Goal: Transaction & Acquisition: Purchase product/service

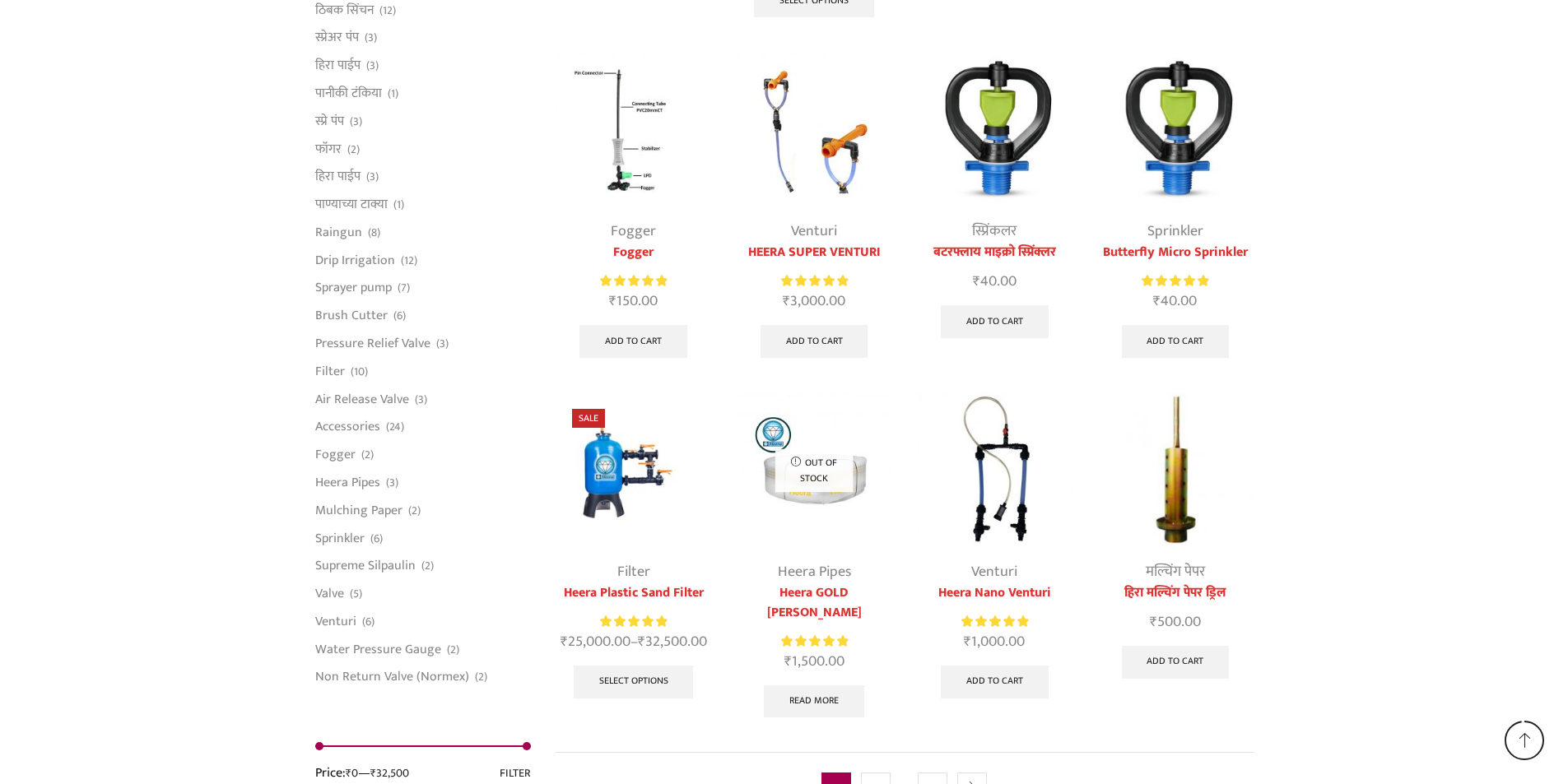
scroll to position [3951, 0]
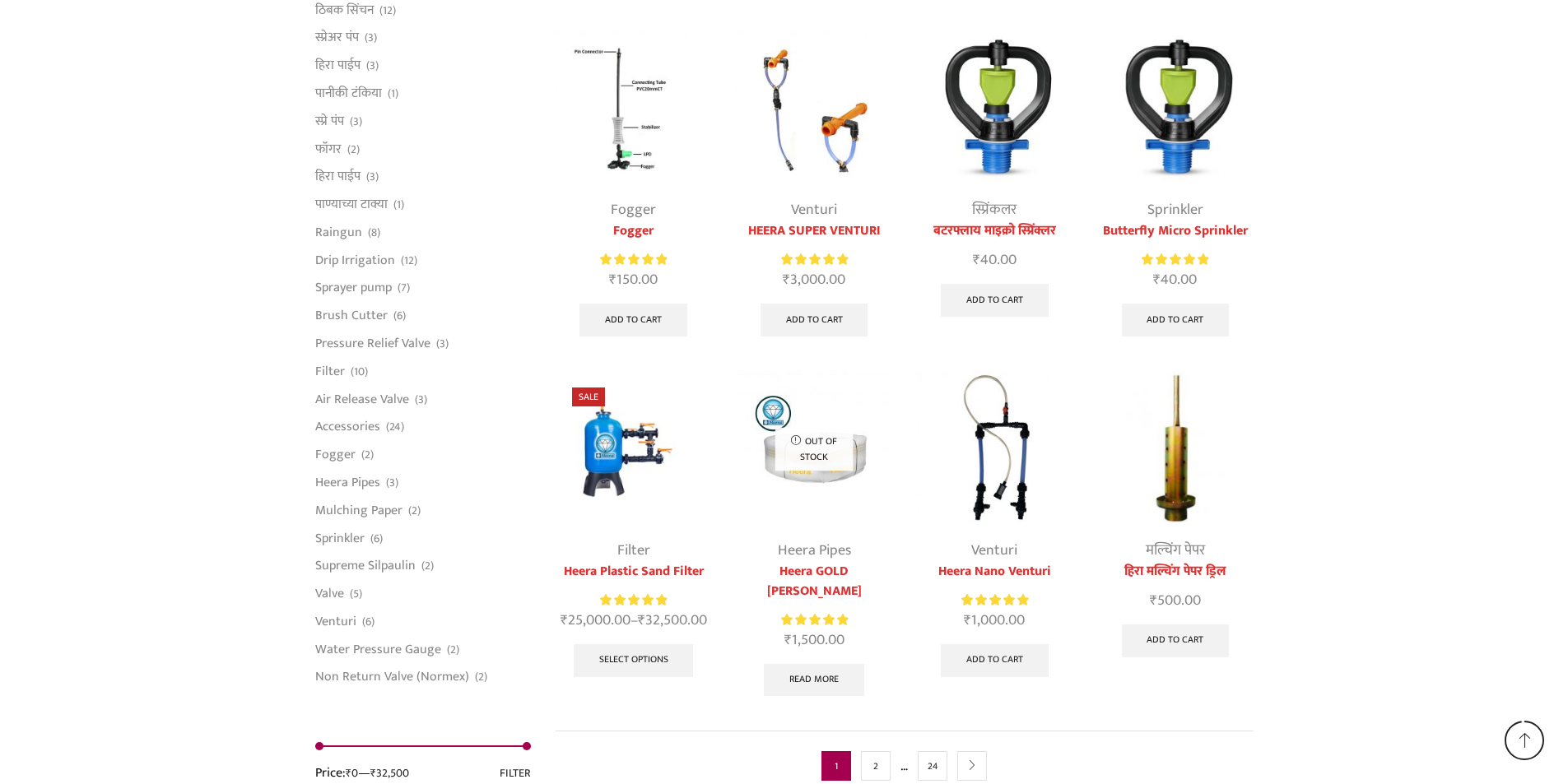
click at [613, 459] on img at bounding box center [632, 448] width 156 height 156
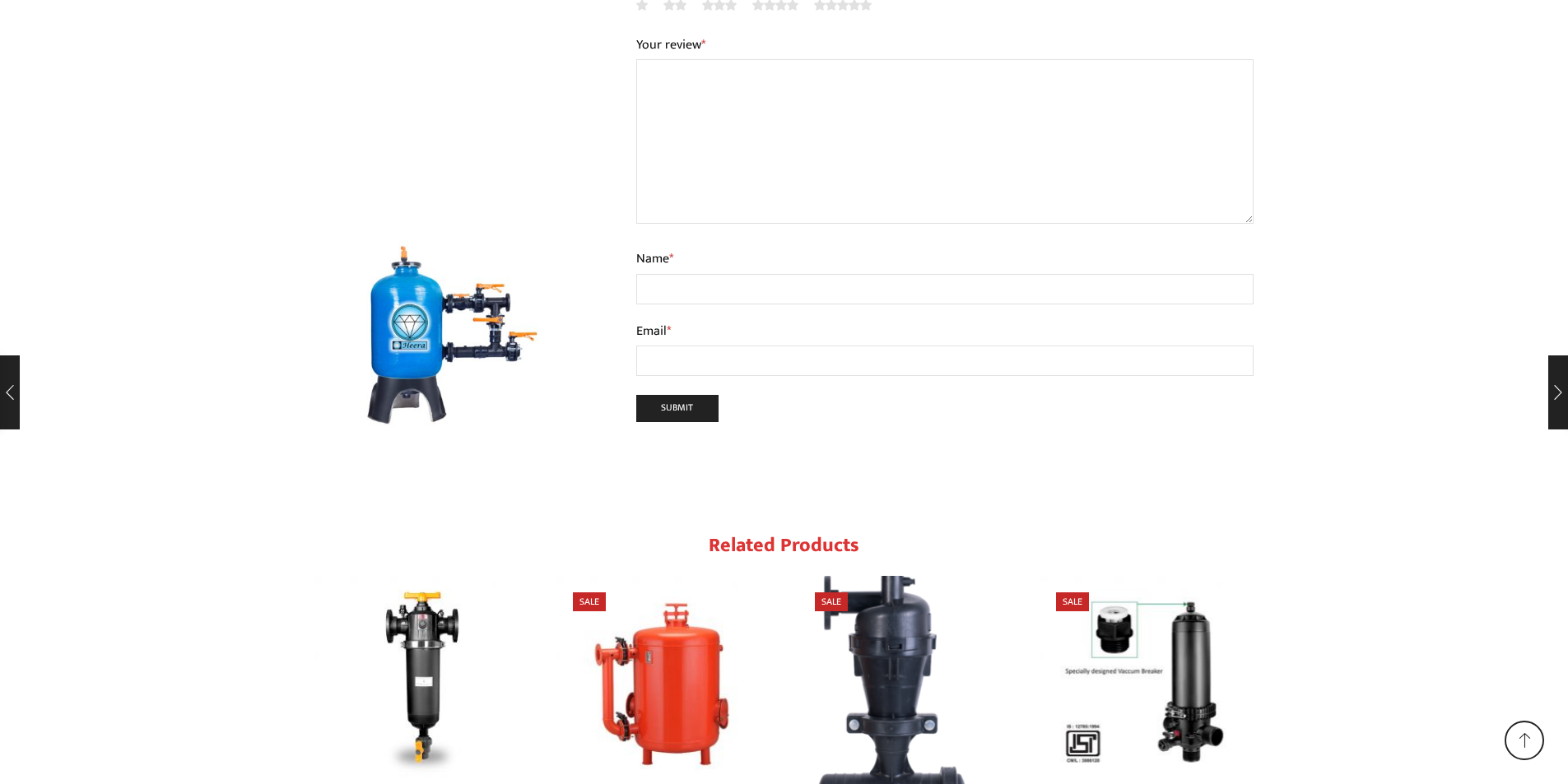
scroll to position [2461, 0]
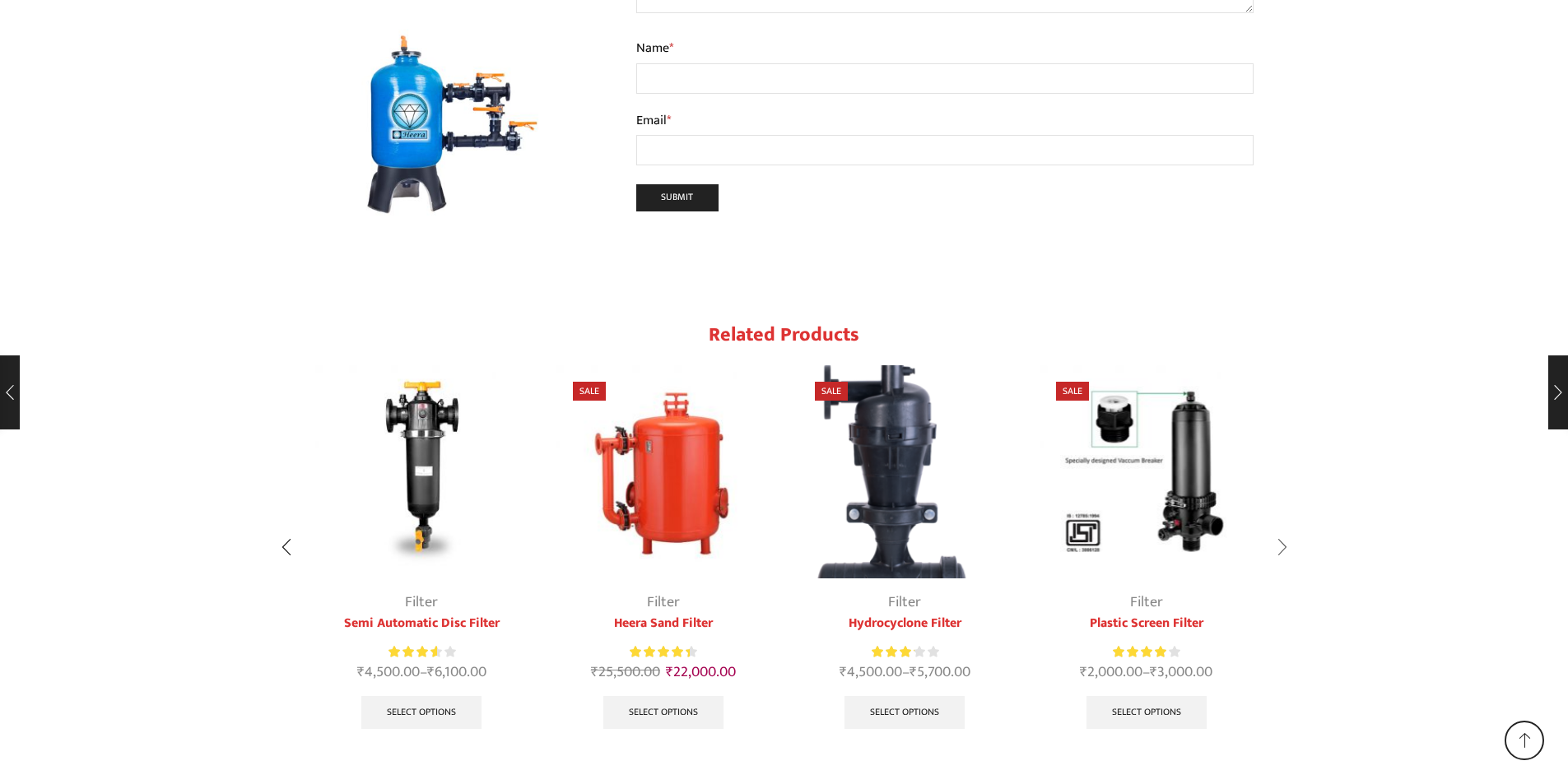
click at [1288, 527] on div "Next slide" at bounding box center [1283, 548] width 42 height 42
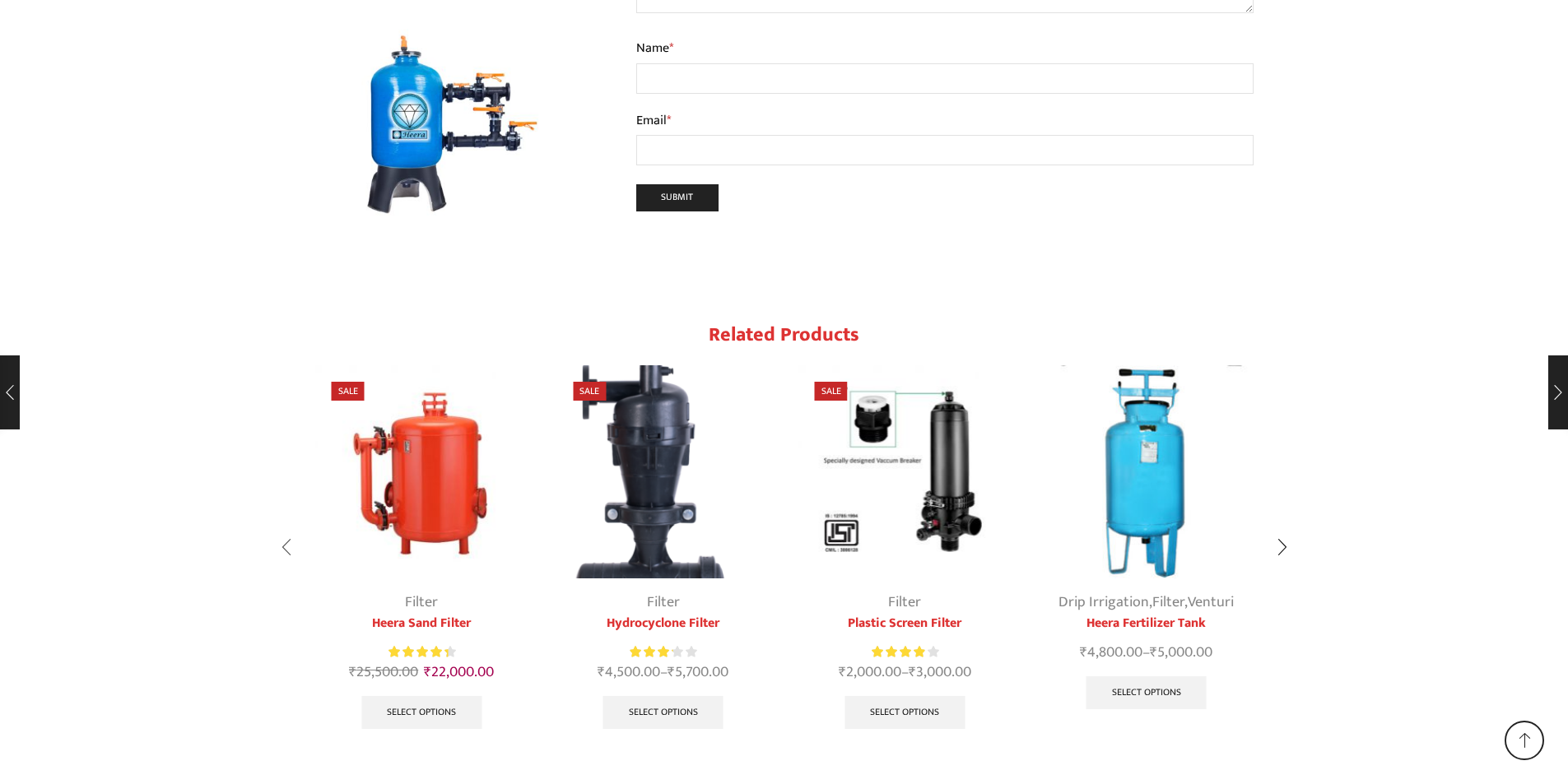
click at [286, 527] on div "Previous slide" at bounding box center [286, 548] width 42 height 42
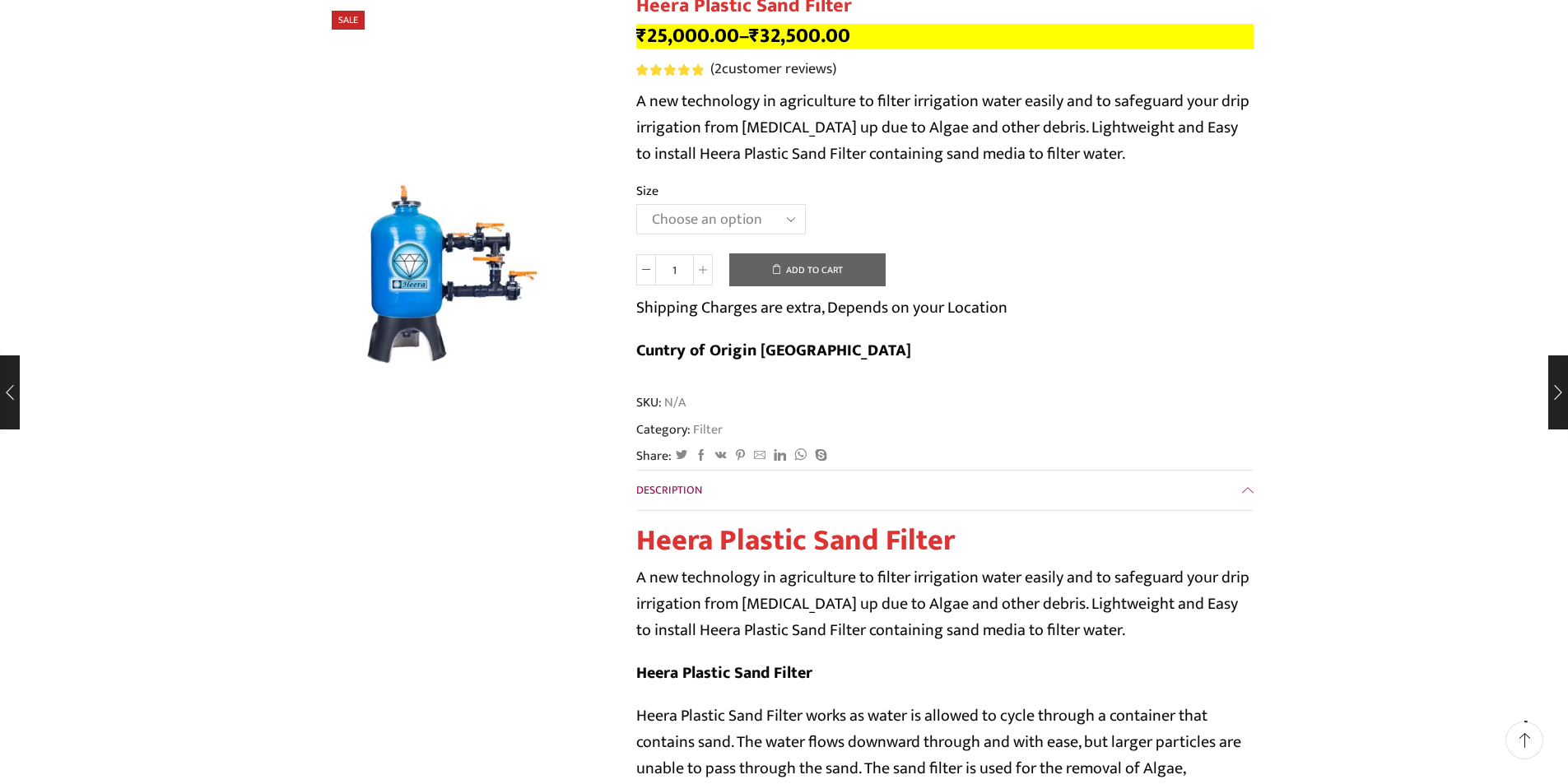
scroll to position [0, 0]
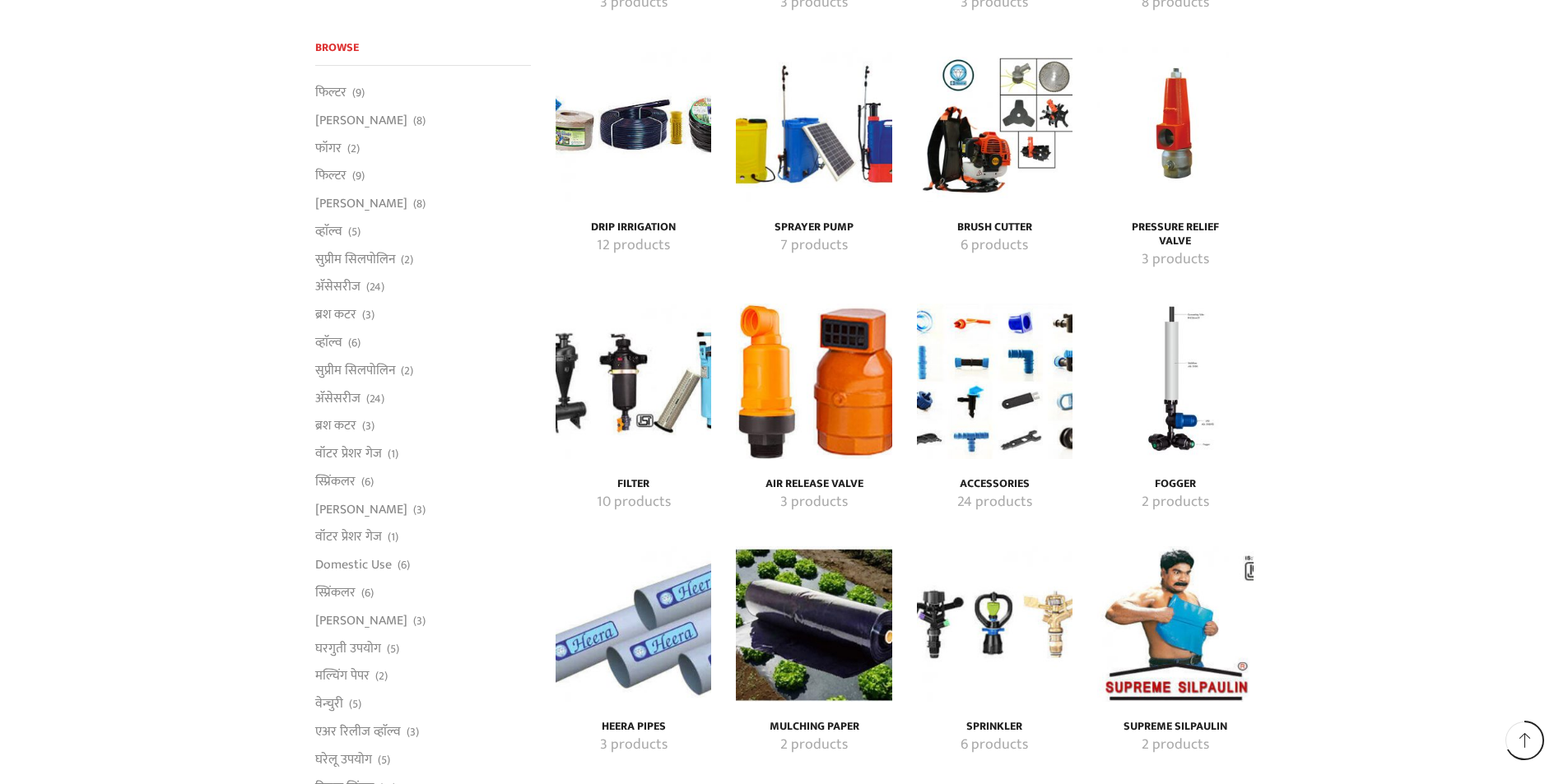
scroll to position [2551, 0]
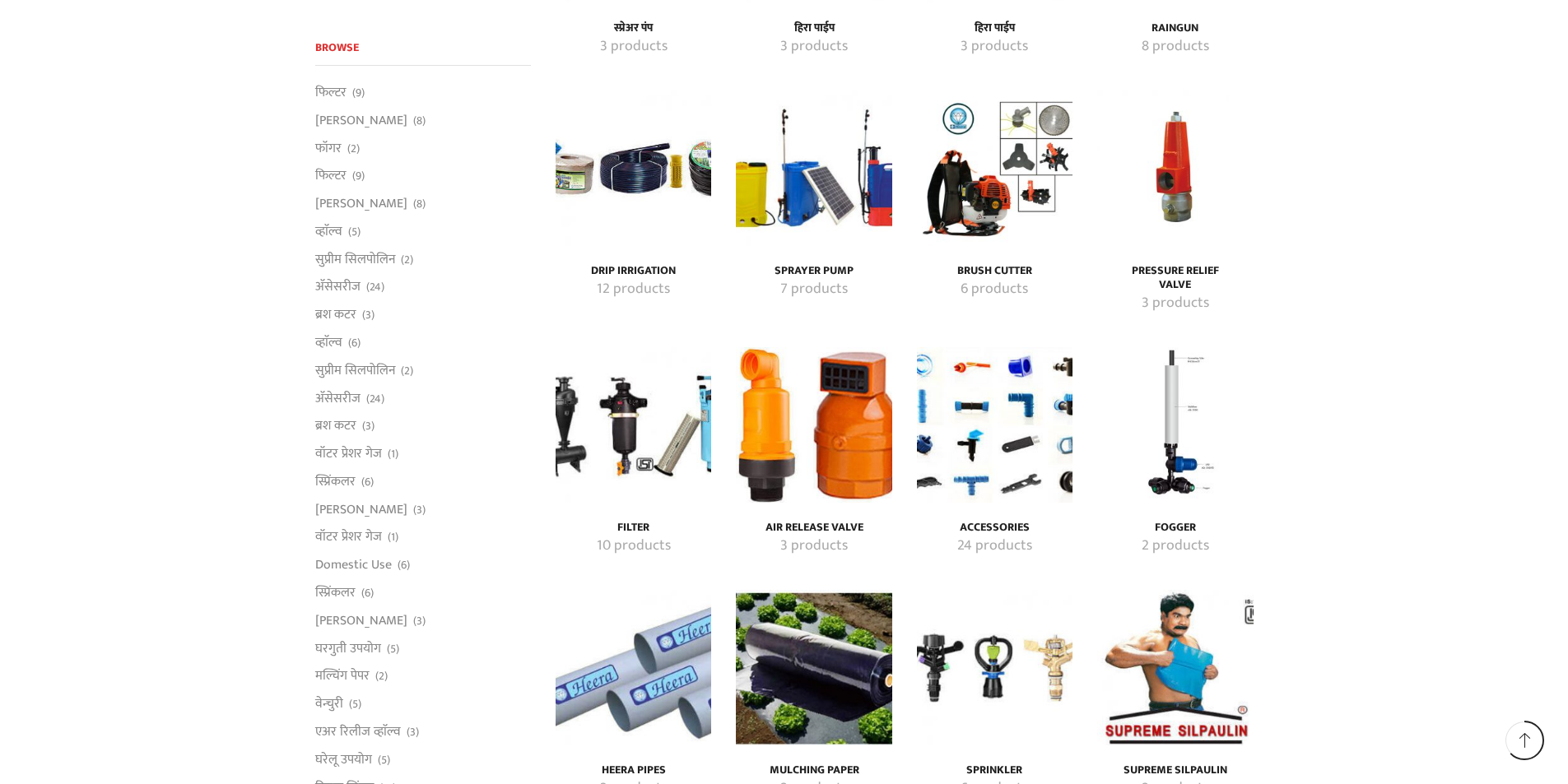
click at [1037, 479] on img "Visit product category Accessories" at bounding box center [994, 424] width 156 height 156
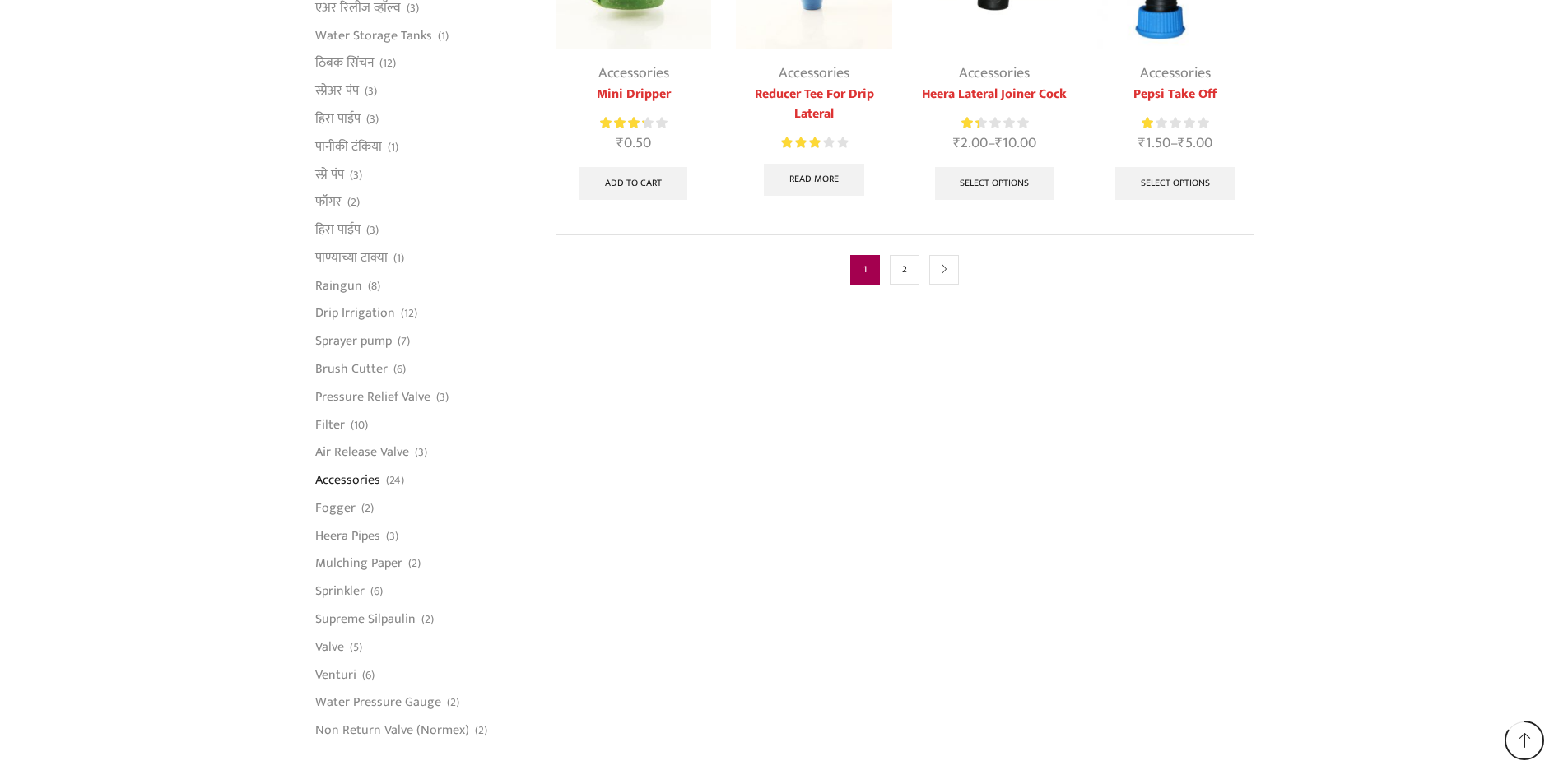
scroll to position [823, 0]
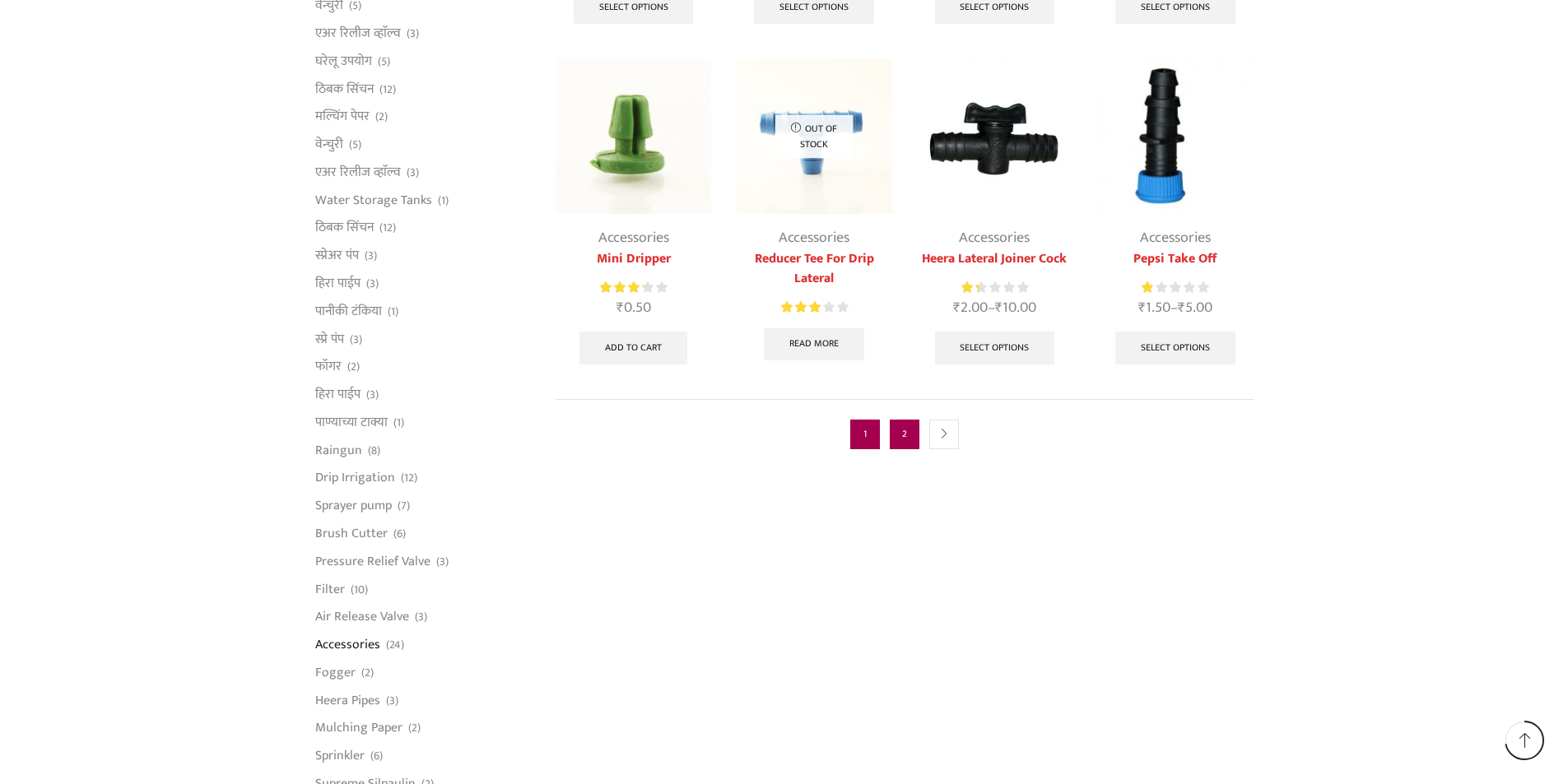
click at [915, 431] on link "2" at bounding box center [905, 434] width 30 height 30
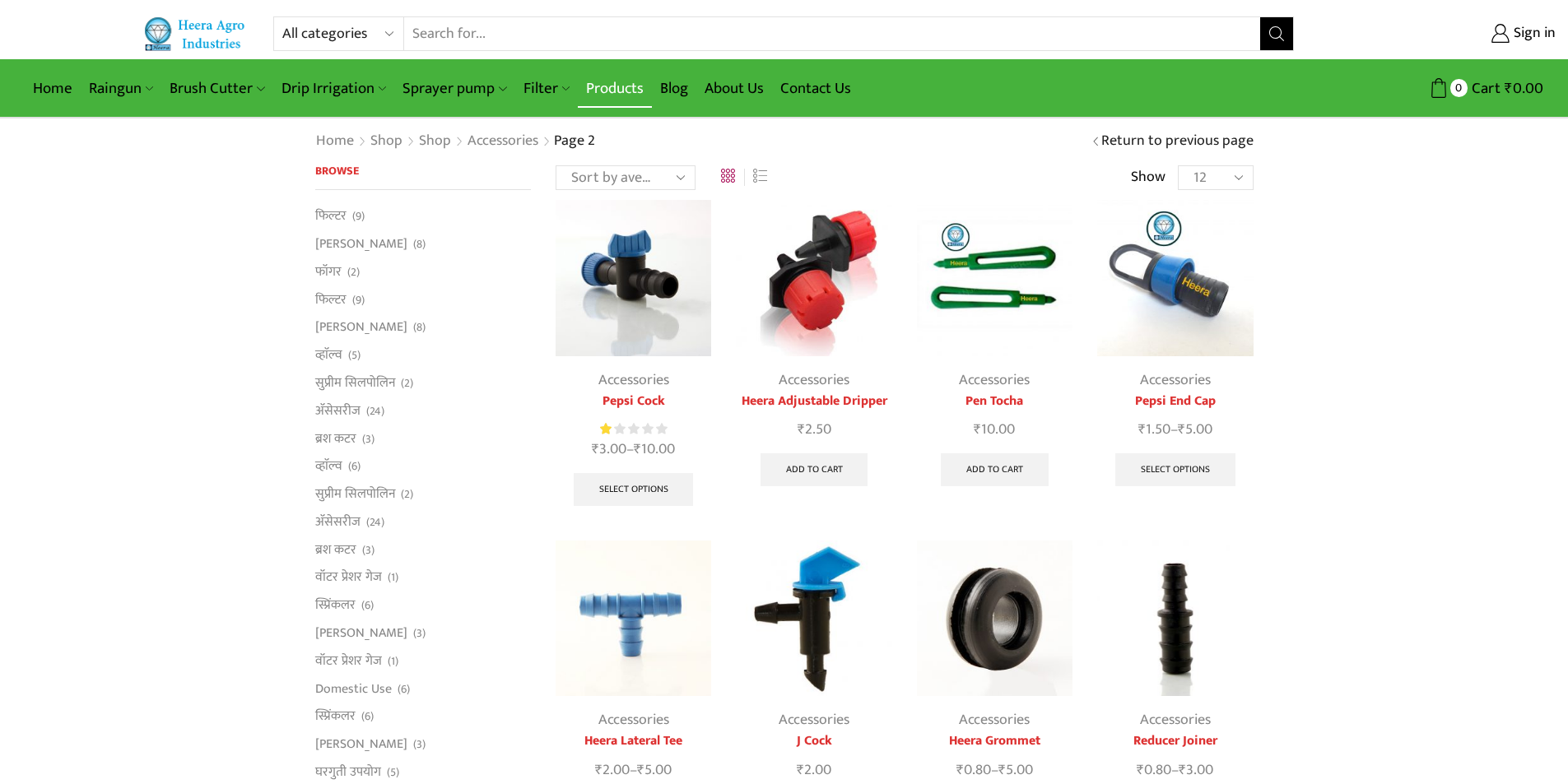
click at [618, 93] on link "Products" at bounding box center [615, 88] width 74 height 39
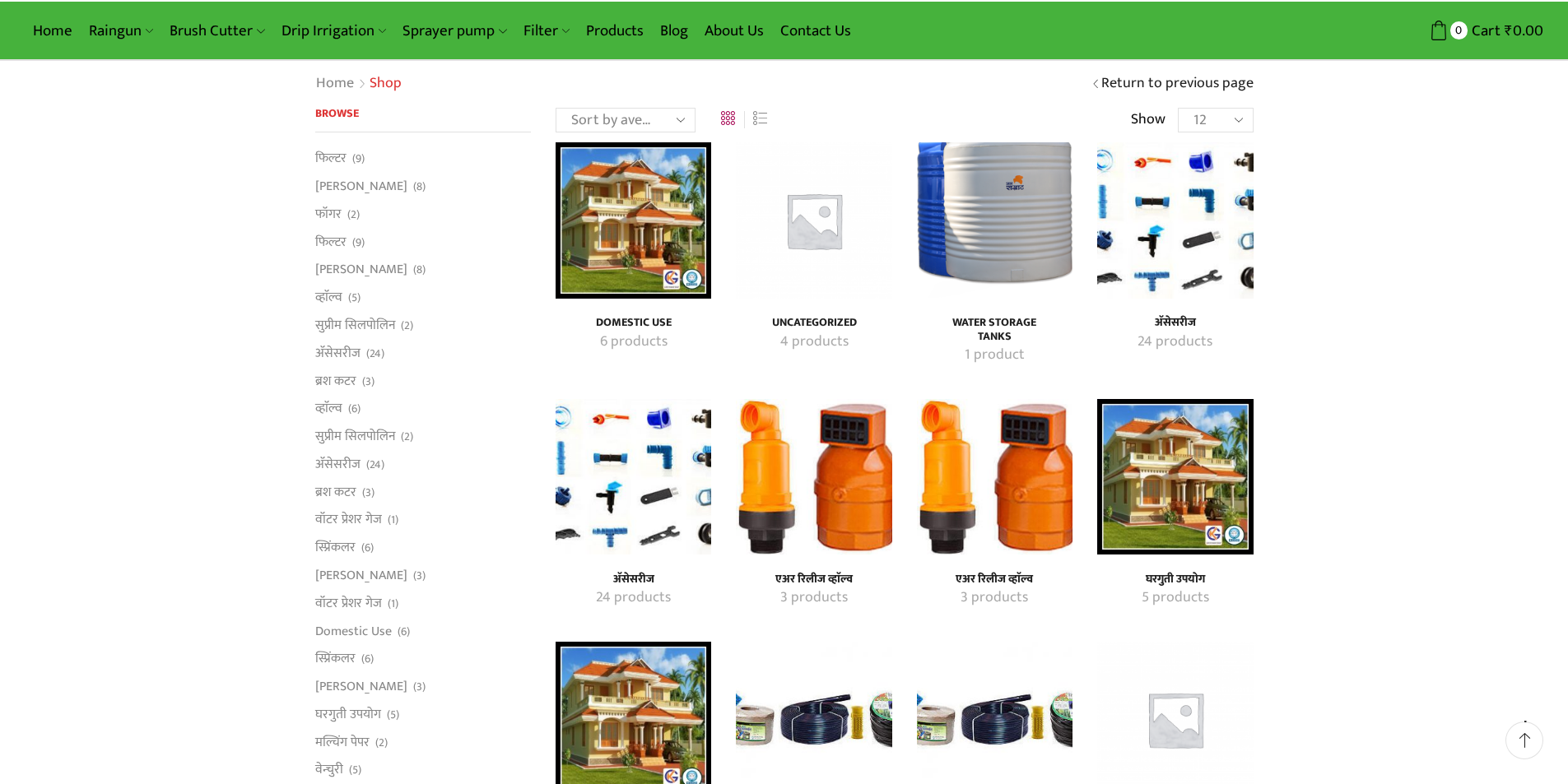
scroll to position [165, 0]
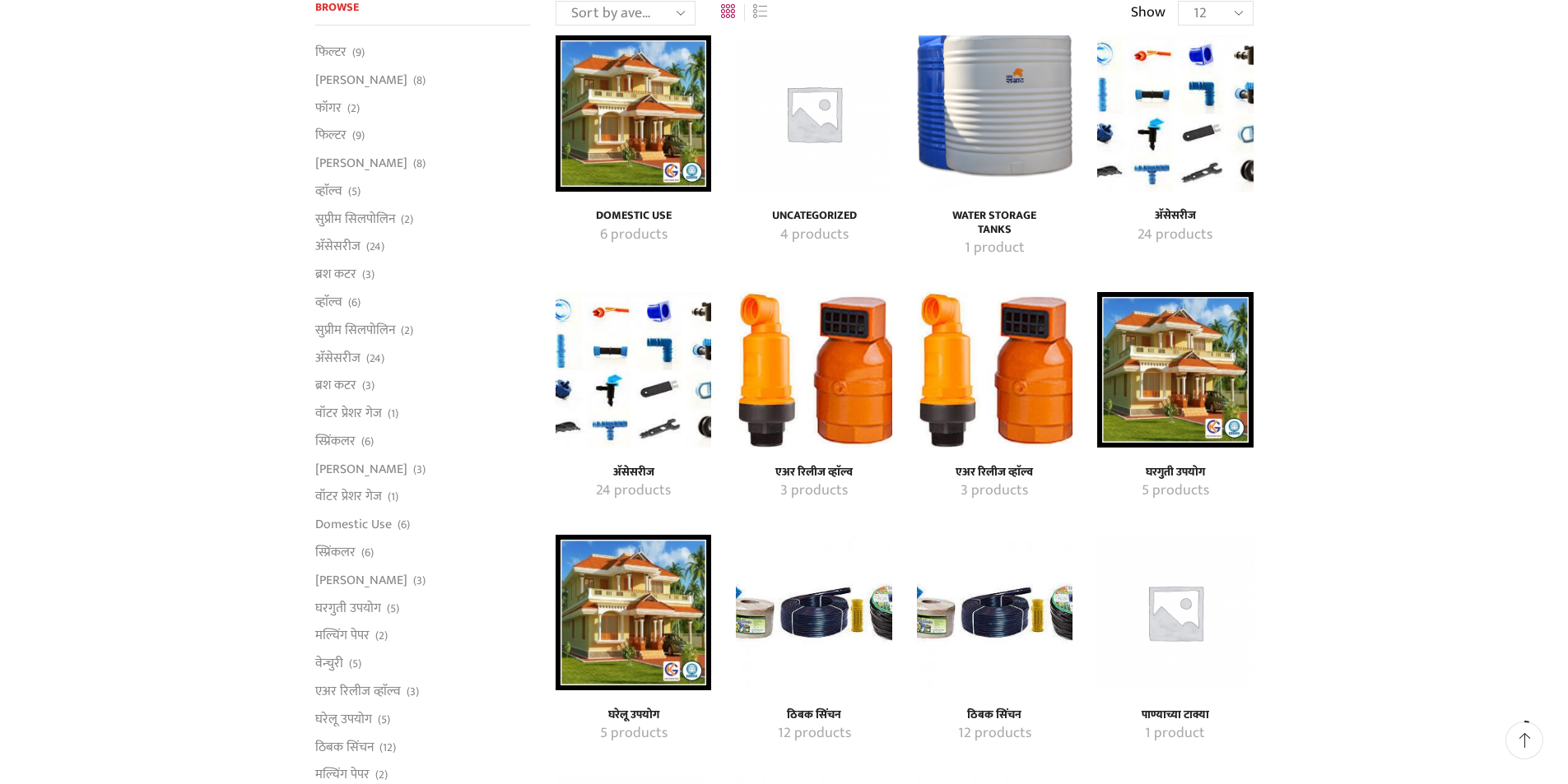
click at [628, 134] on img "Visit product category Domestic Use" at bounding box center [632, 113] width 156 height 156
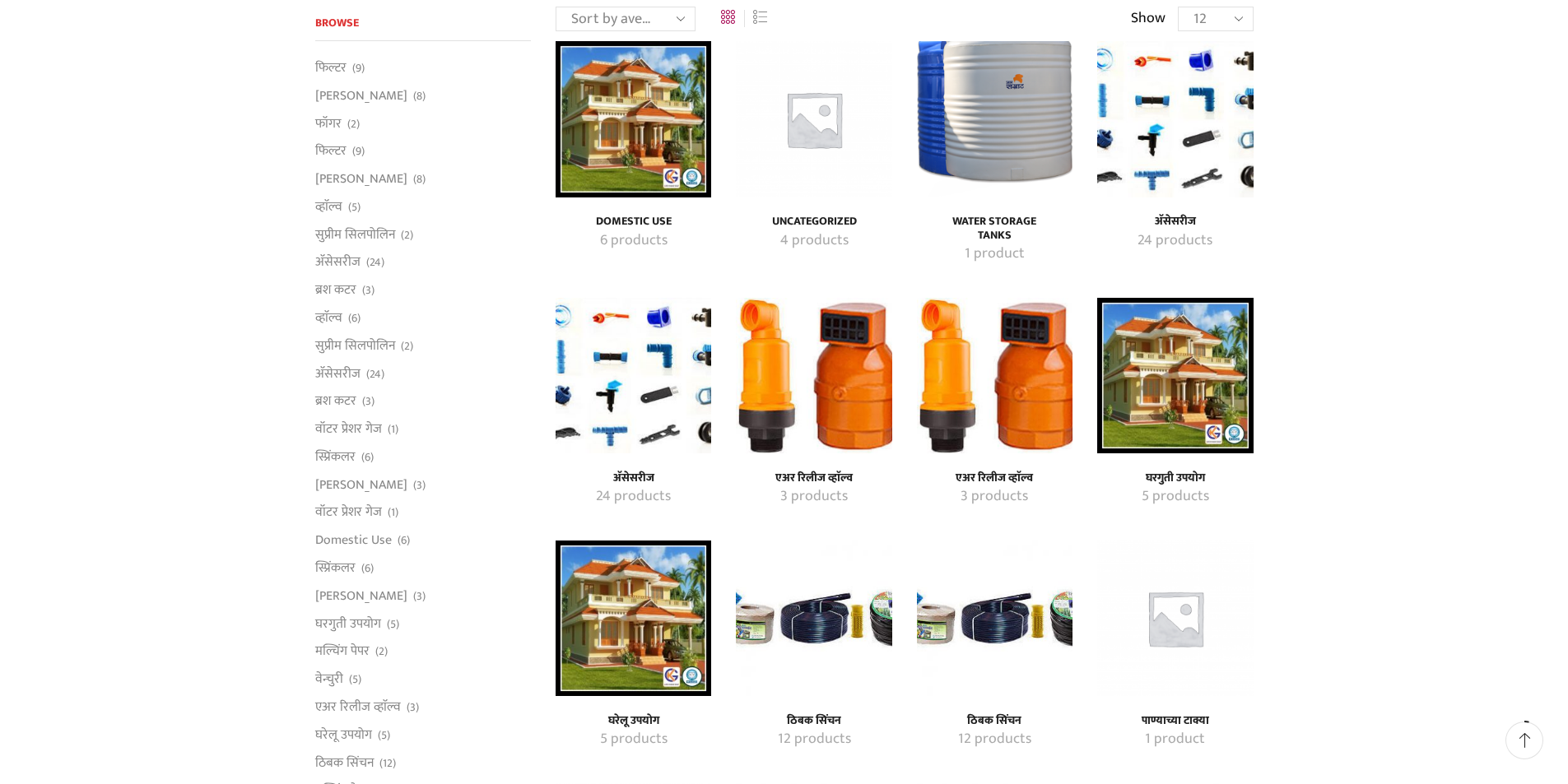
scroll to position [329, 0]
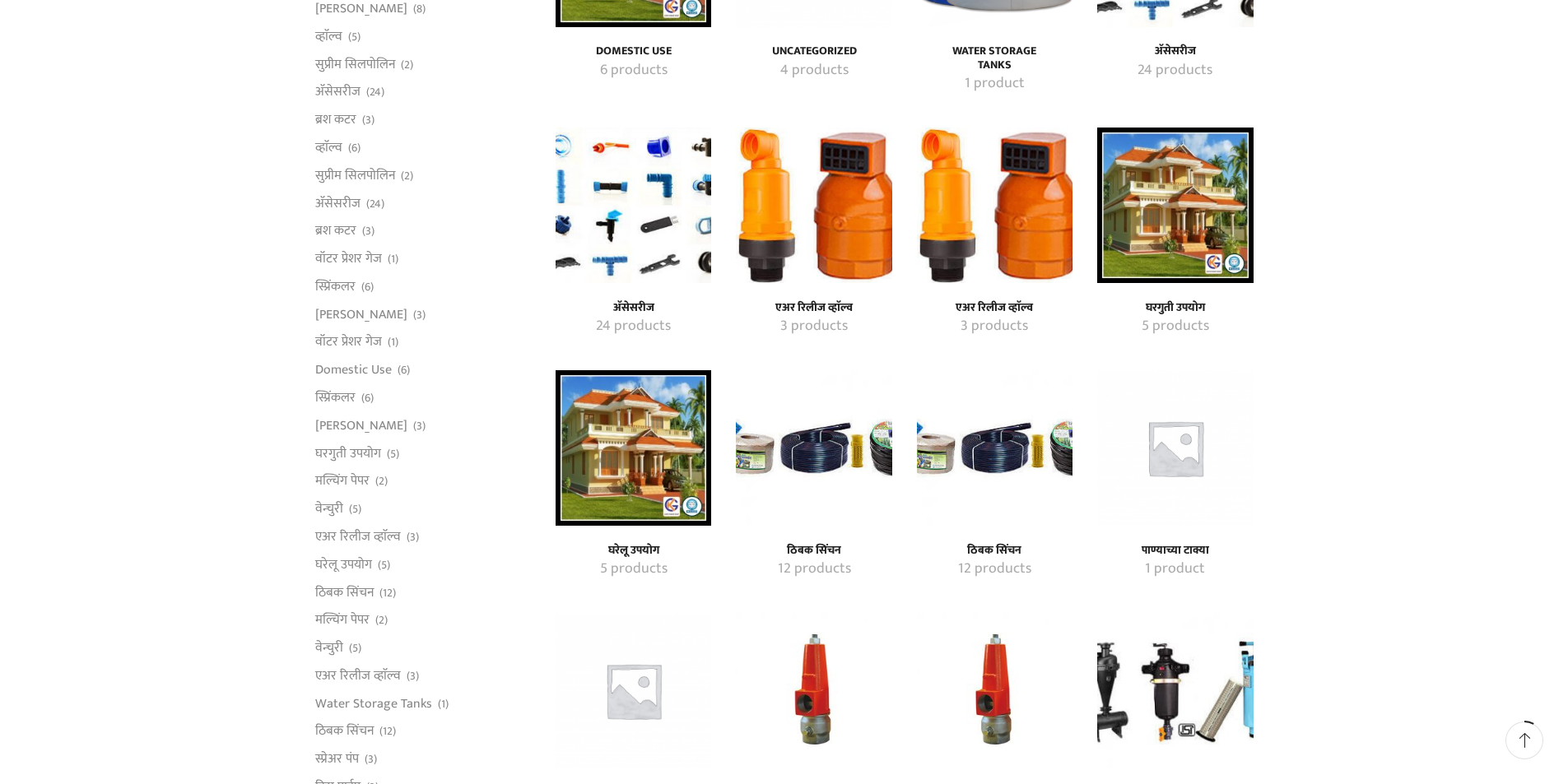
click at [823, 469] on img "Visit product category ठिबक सिंचन" at bounding box center [813, 448] width 156 height 156
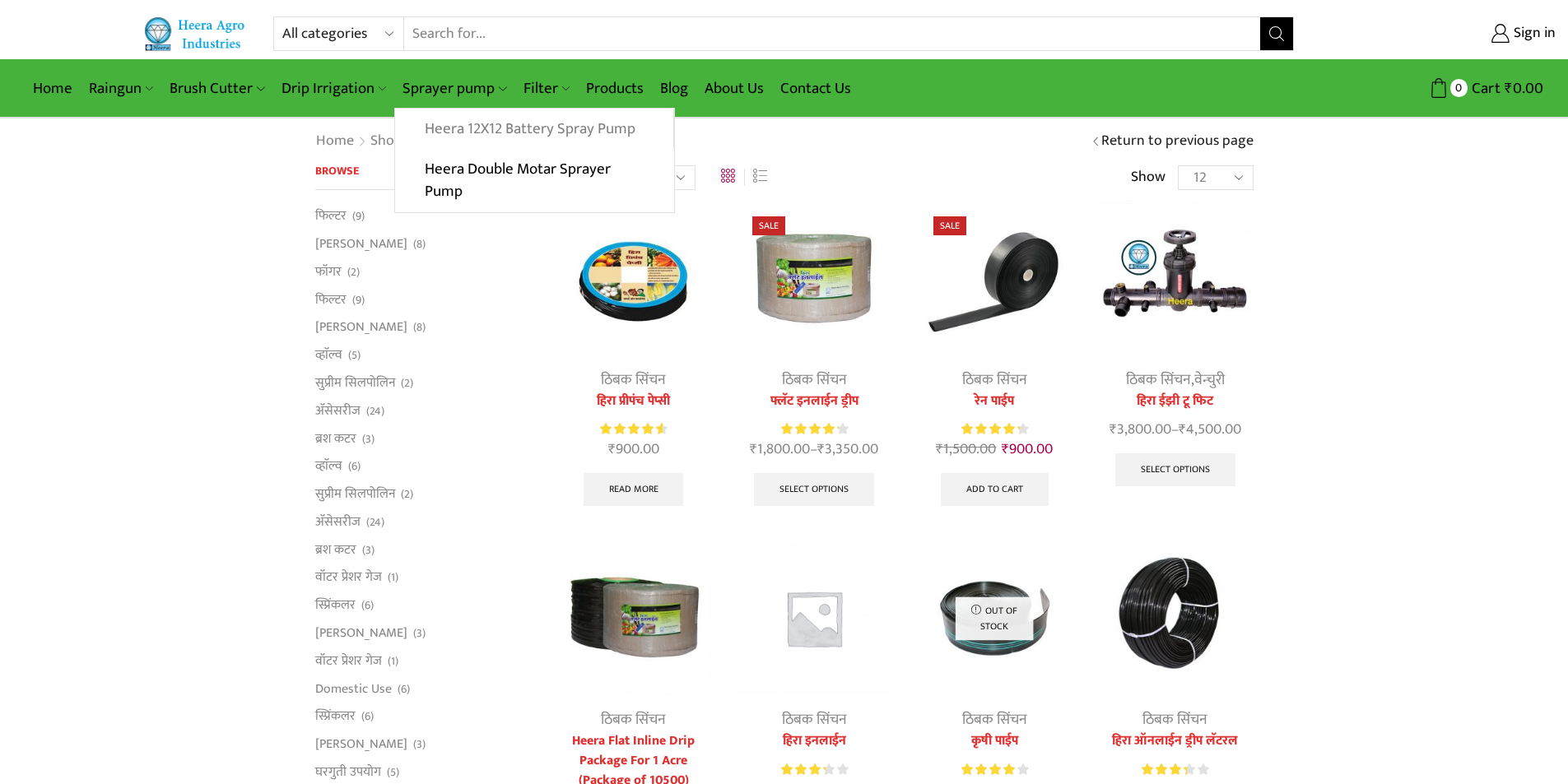
click at [441, 132] on link "Heera 12X12 Battery Spray Pump" at bounding box center [534, 130] width 278 height 42
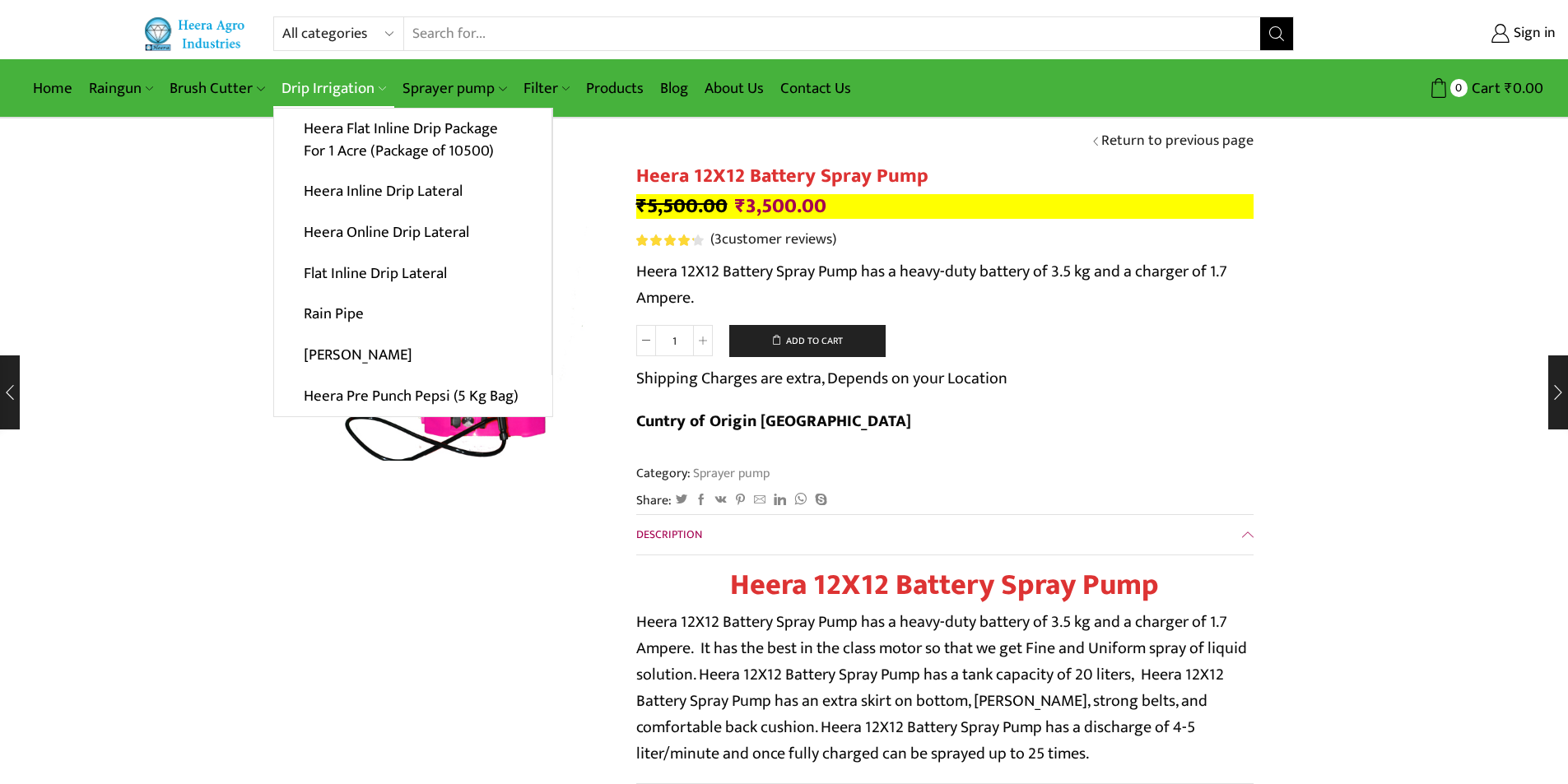
click at [318, 89] on link "Drip Irrigation" at bounding box center [334, 88] width 121 height 39
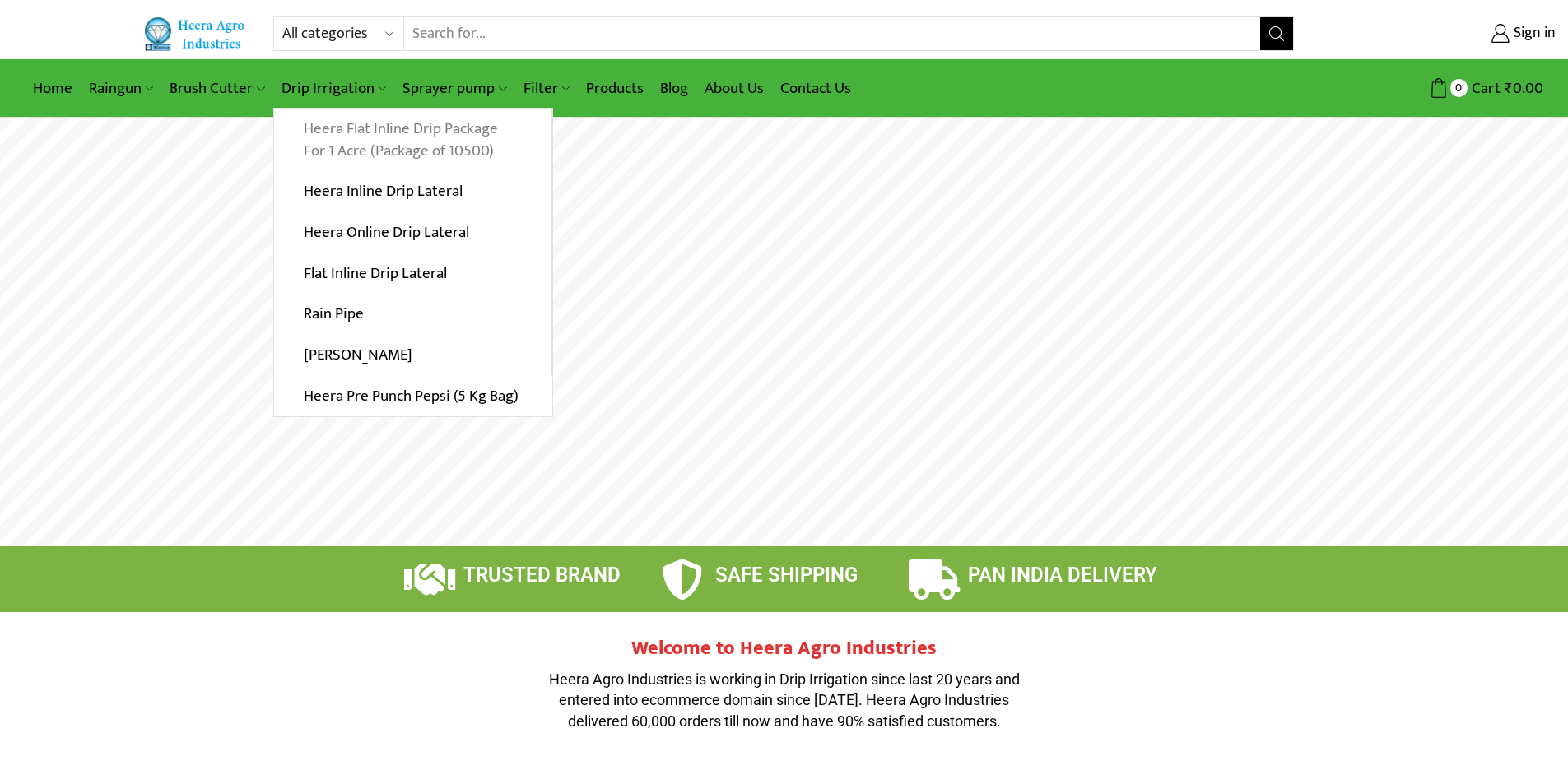
click at [327, 139] on link "Heera Flat Inline Drip Package For 1 Acre (Package of 10500)" at bounding box center [413, 141] width 278 height 63
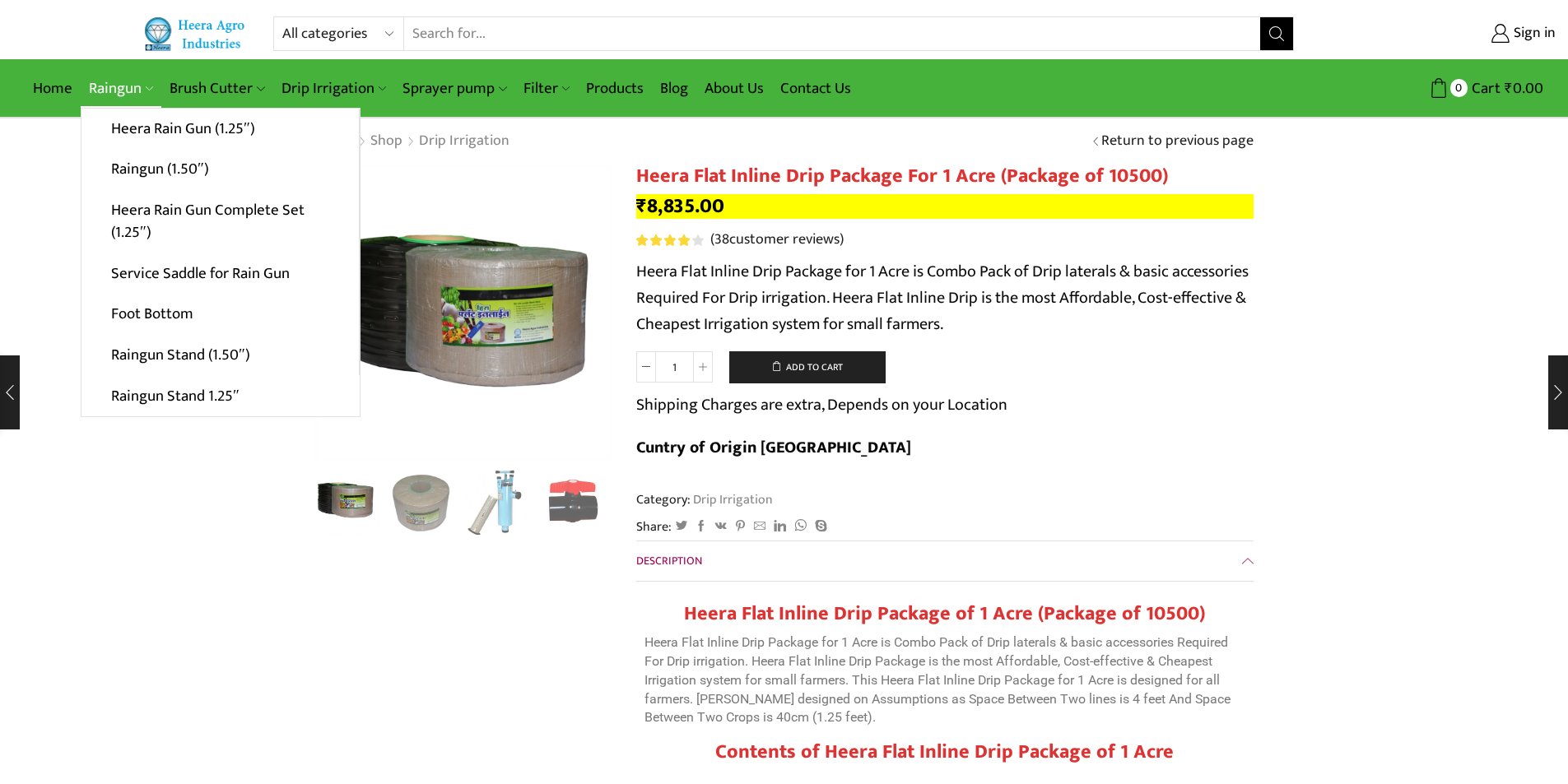
click at [104, 91] on link "Raingun" at bounding box center [120, 88] width 80 height 39
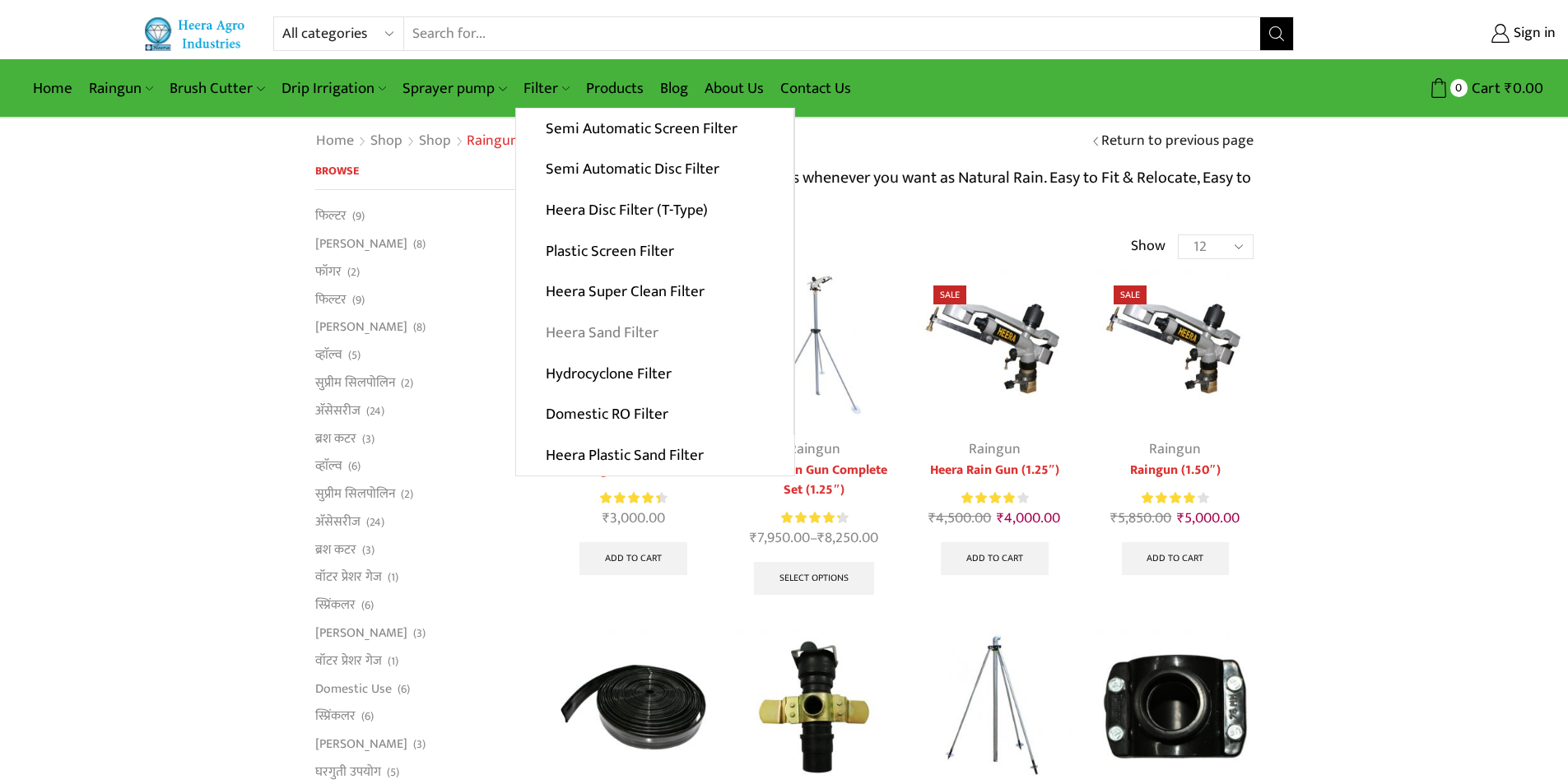
click at [576, 346] on link "Heera Sand Filter" at bounding box center [655, 334] width 278 height 42
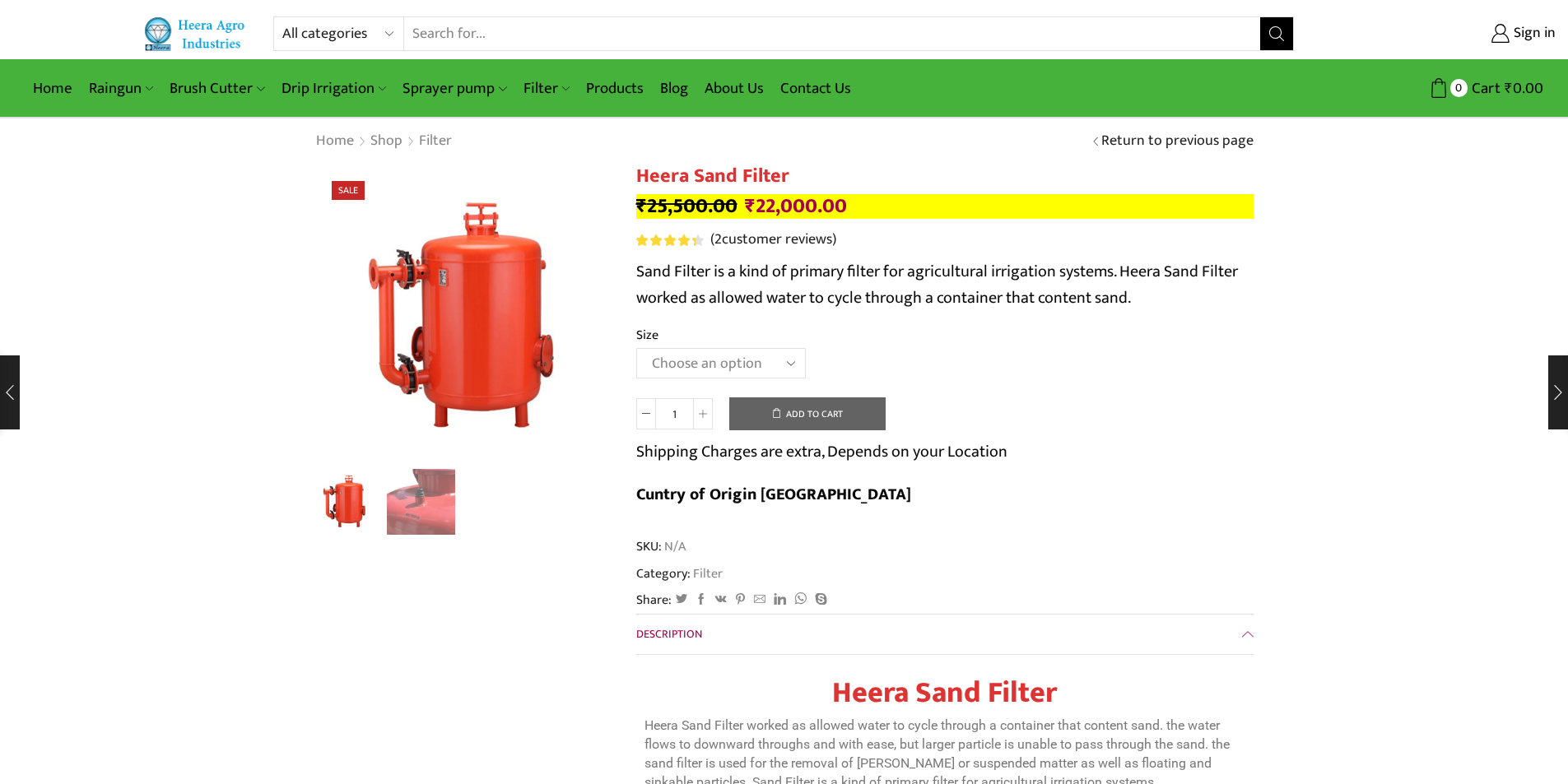
click at [792, 364] on select "Choose an option 3.0’’x 45 m3." at bounding box center [721, 363] width 169 height 31
